Goal: Find specific page/section: Find specific page/section

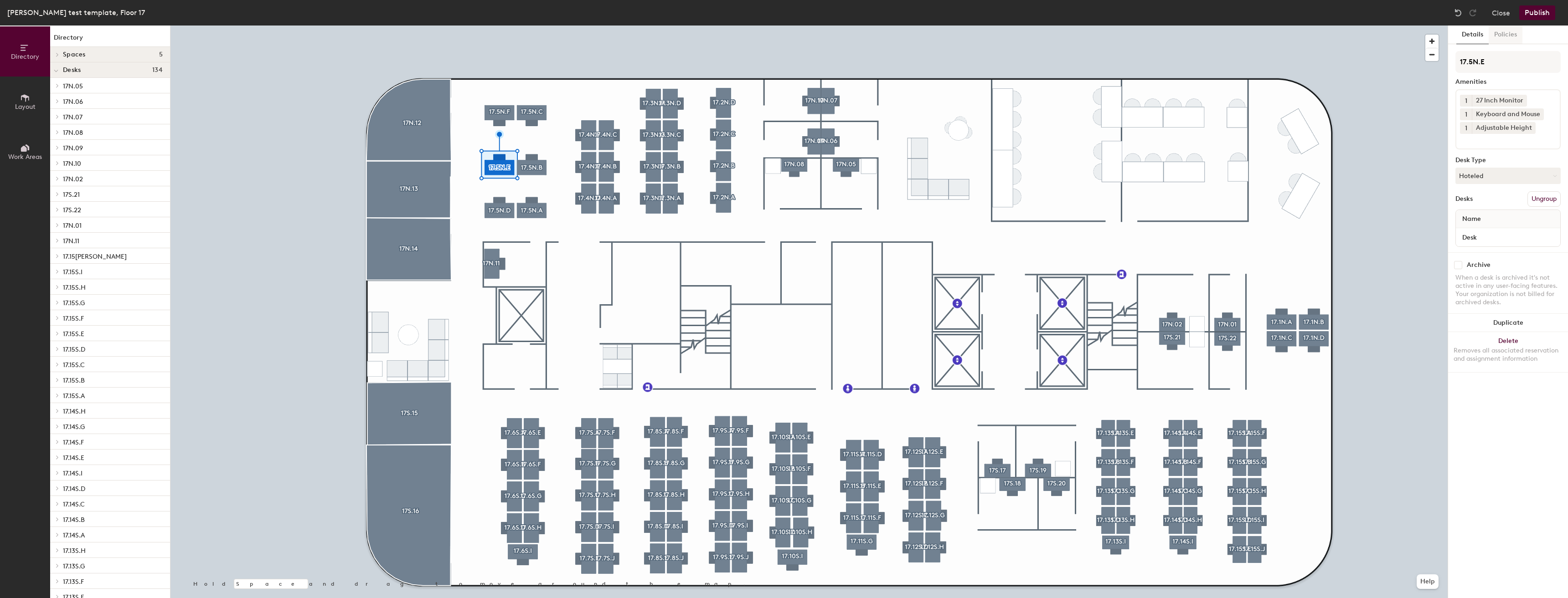
click at [1509, 34] on button "Policies" at bounding box center [1505, 35] width 33 height 19
click at [1513, 38] on button "Policies" at bounding box center [1505, 35] width 33 height 19
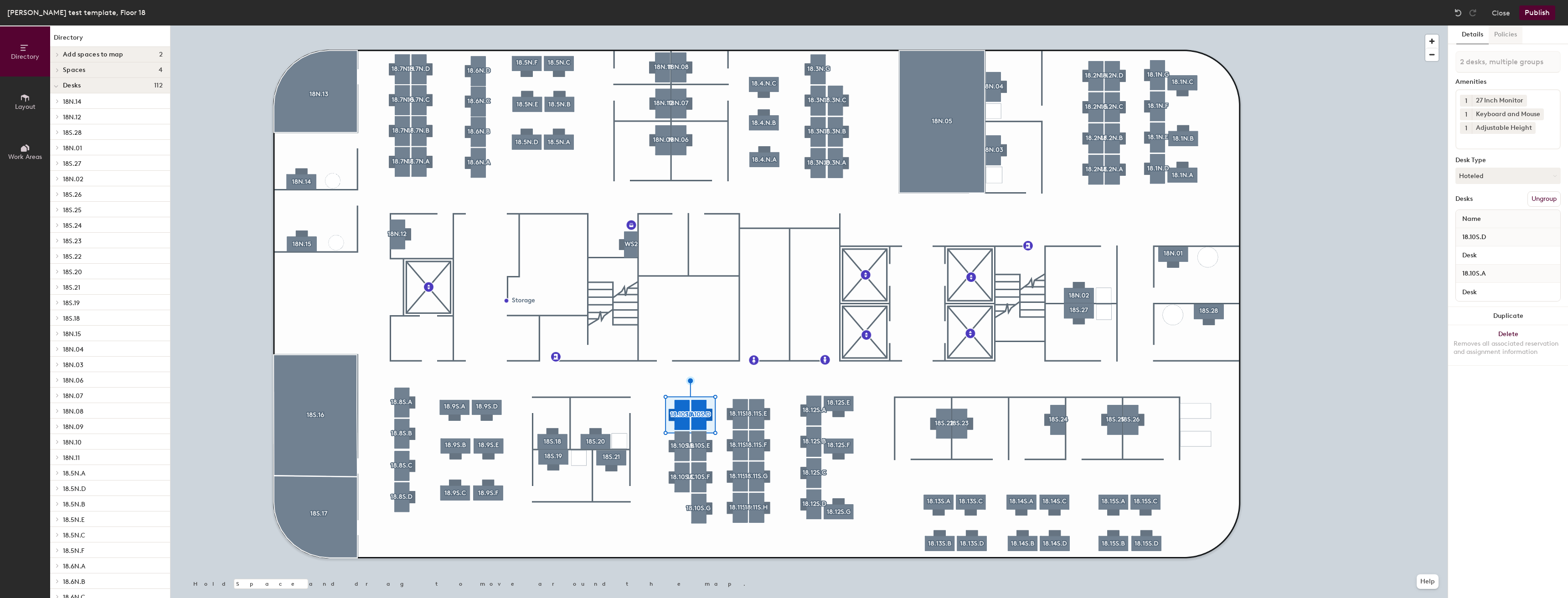
click at [1496, 37] on button "Policies" at bounding box center [1505, 35] width 33 height 19
click at [761, 26] on div at bounding box center [809, 26] width 1277 height 0
click at [1513, 38] on button "Policies" at bounding box center [1505, 35] width 33 height 19
click at [1499, 40] on button "Policies" at bounding box center [1505, 35] width 33 height 19
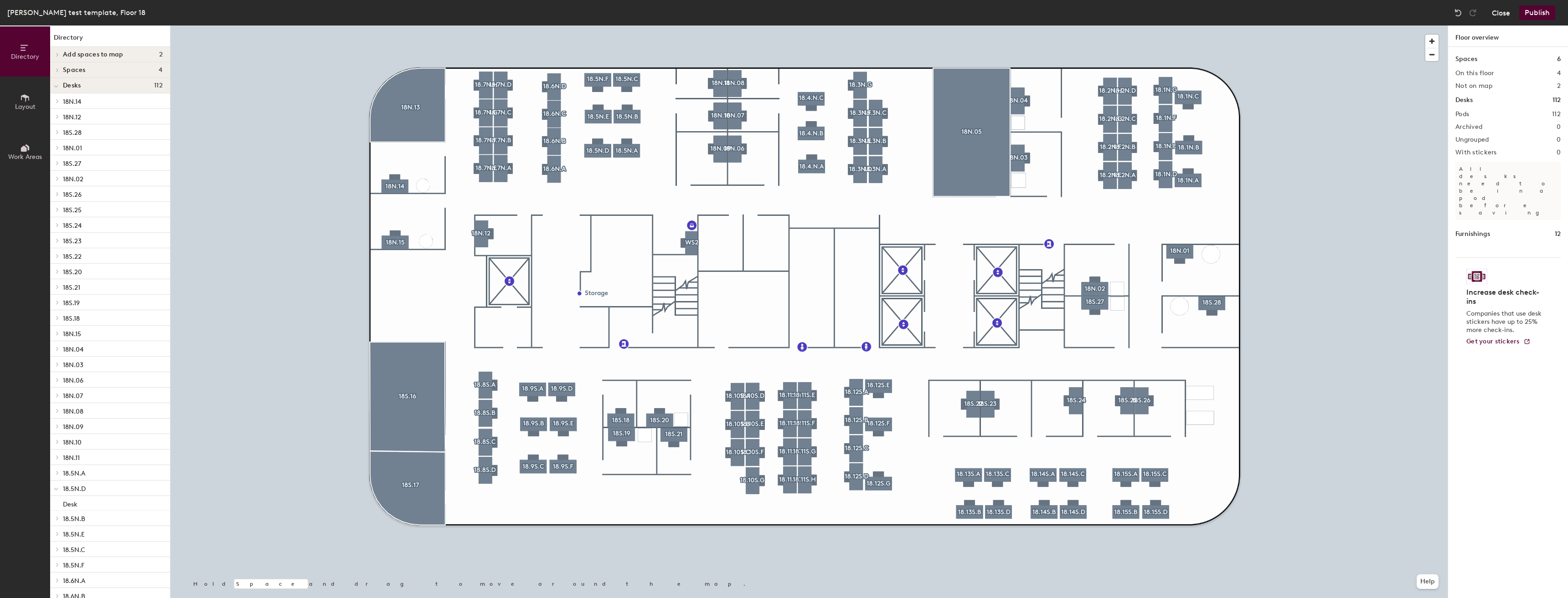
click at [1507, 19] on div "Robin test template, Floor 18 Close Publish" at bounding box center [784, 13] width 1568 height 26
click at [1504, 17] on button "Close" at bounding box center [1501, 13] width 18 height 15
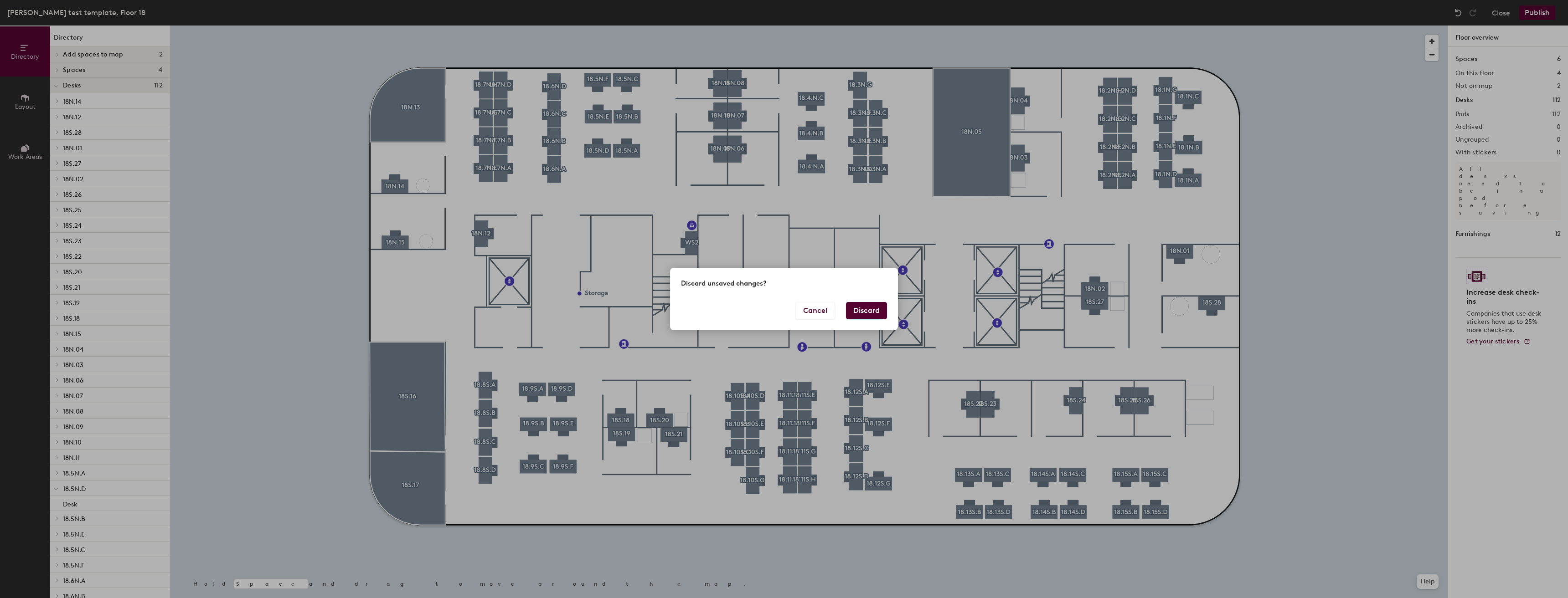
click at [865, 309] on button "Discard" at bounding box center [866, 310] width 41 height 17
